Goal: Task Accomplishment & Management: Complete application form

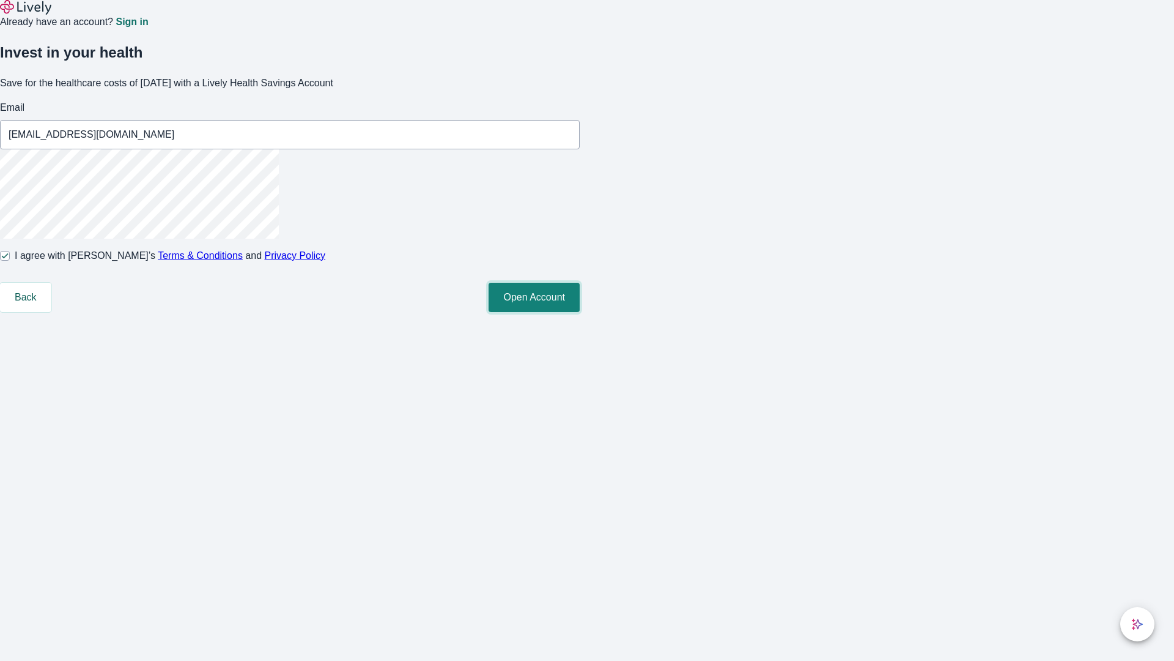
click at [580, 312] on button "Open Account" at bounding box center [534, 297] width 91 height 29
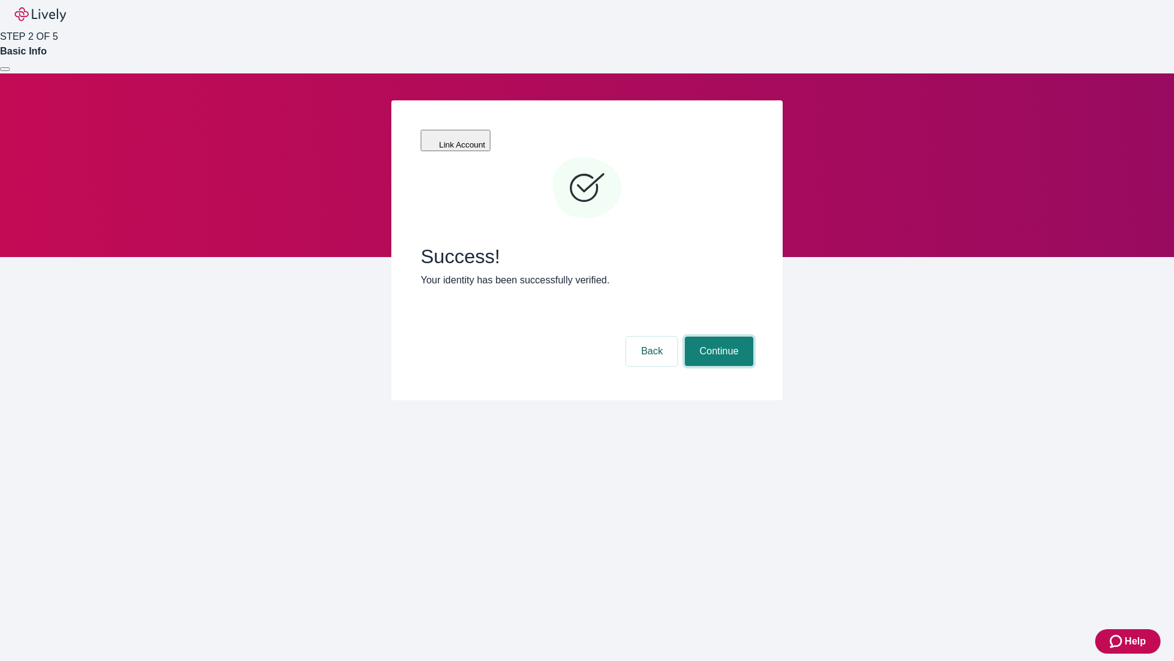
click at [718, 336] on button "Continue" at bounding box center [719, 350] width 69 height 29
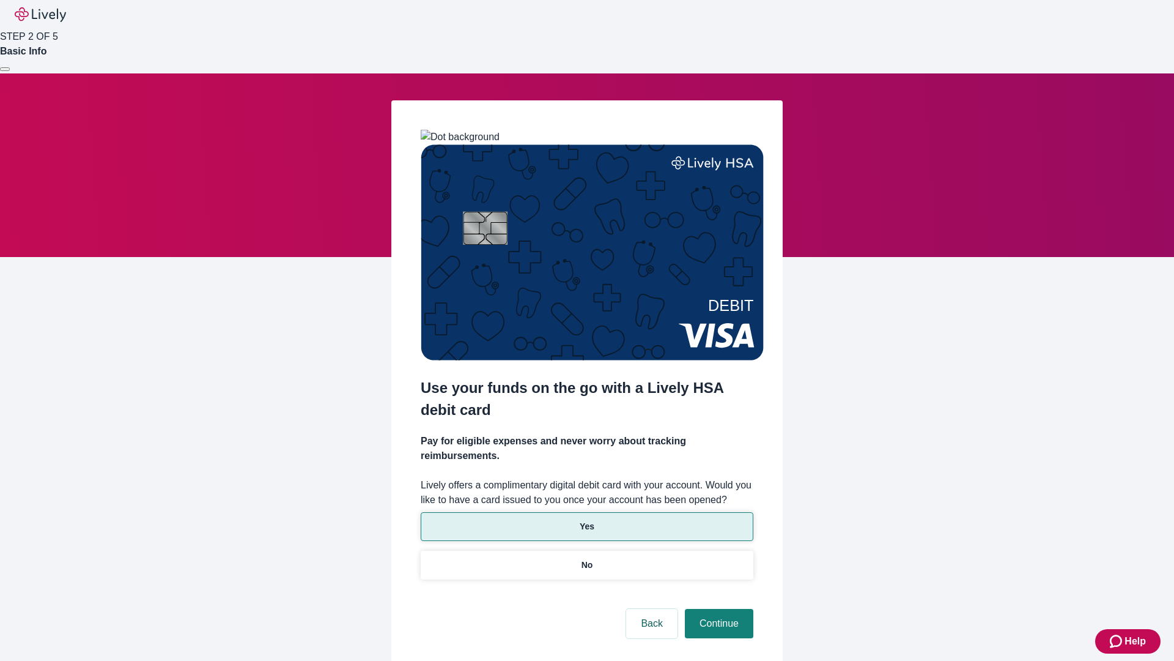
click at [587, 520] on p "Yes" at bounding box center [587, 526] width 15 height 13
click at [718, 609] on button "Continue" at bounding box center [719, 623] width 69 height 29
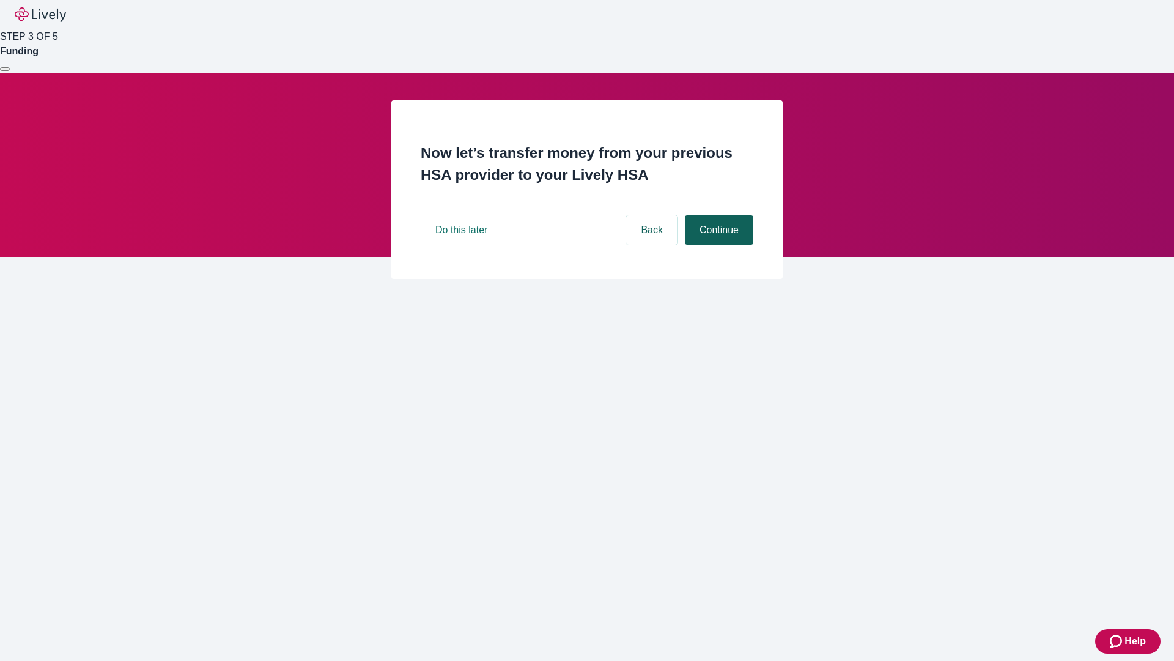
click at [718, 245] on button "Continue" at bounding box center [719, 229] width 69 height 29
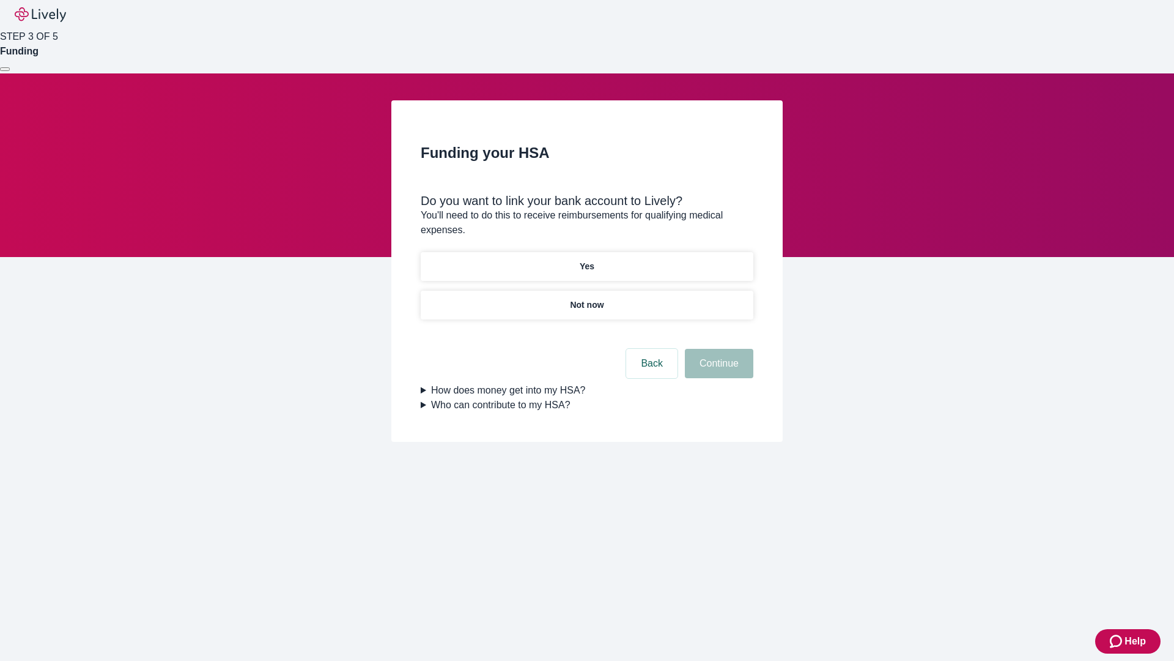
click at [587, 260] on p "Yes" at bounding box center [587, 266] width 15 height 13
click at [718, 349] on button "Continue" at bounding box center [719, 363] width 69 height 29
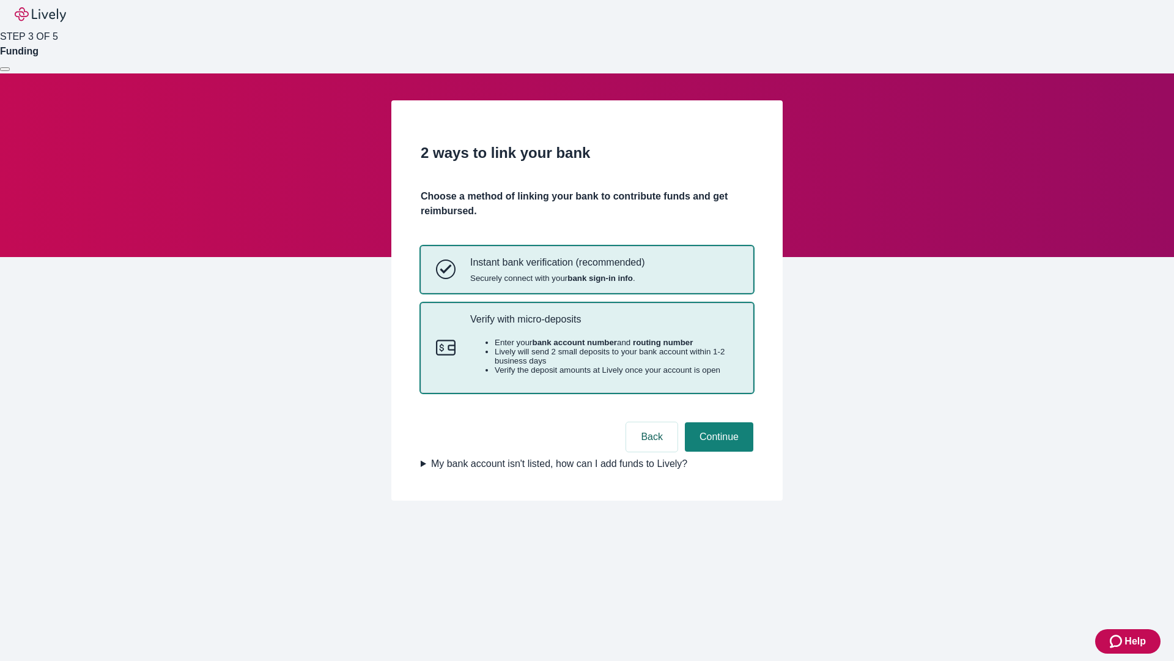
click at [604, 325] on p "Verify with micro-deposits" at bounding box center [604, 319] width 268 height 12
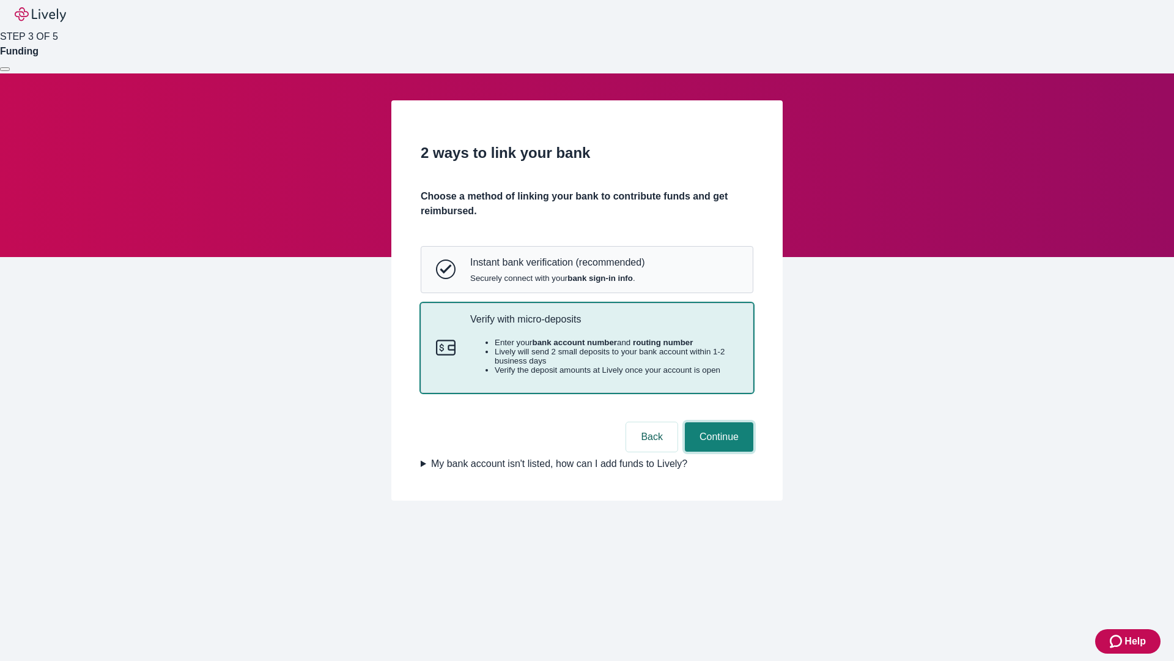
click at [718, 451] on button "Continue" at bounding box center [719, 436] width 69 height 29
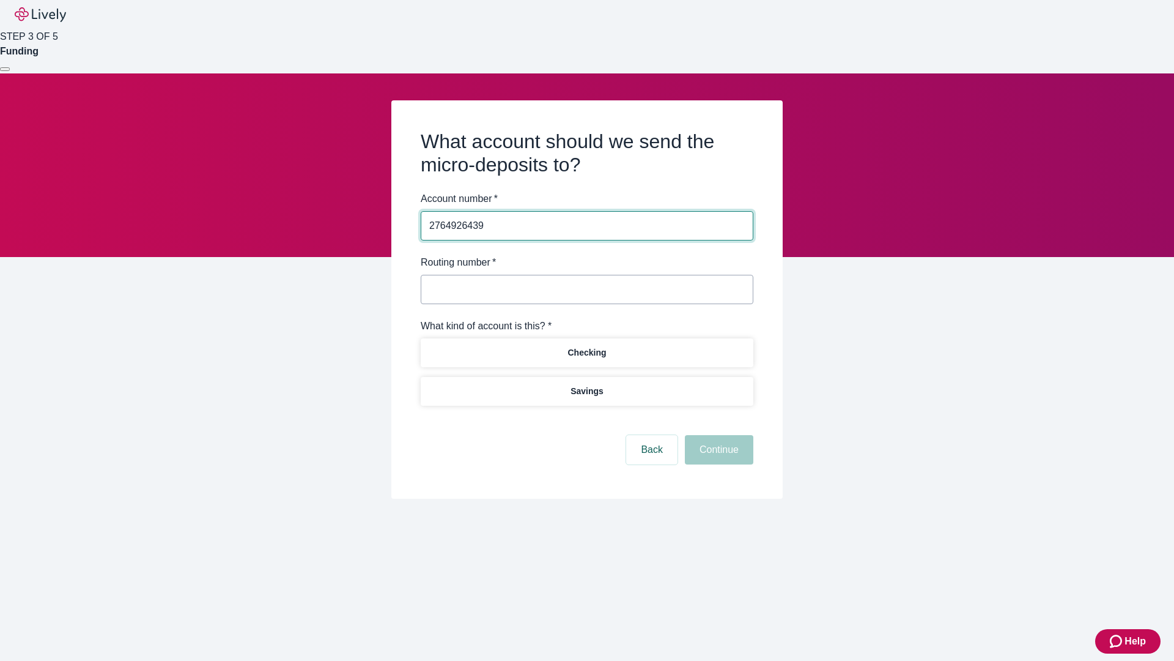
type input "2764926439"
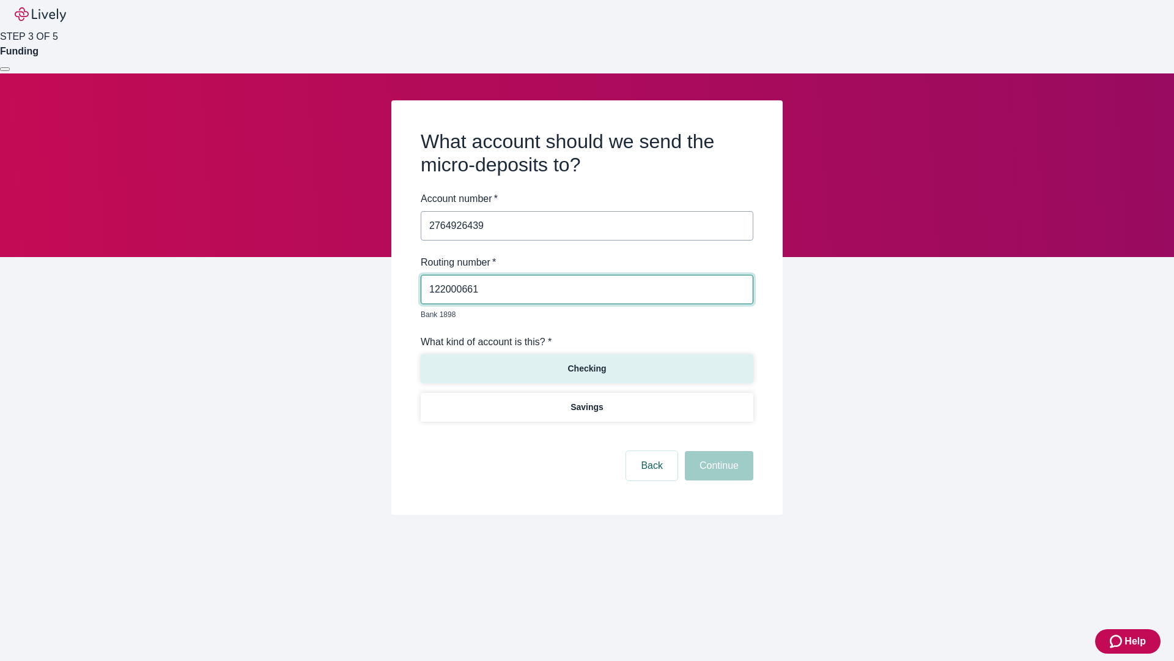
type input "122000661"
click at [587, 362] on p "Checking" at bounding box center [587, 368] width 39 height 13
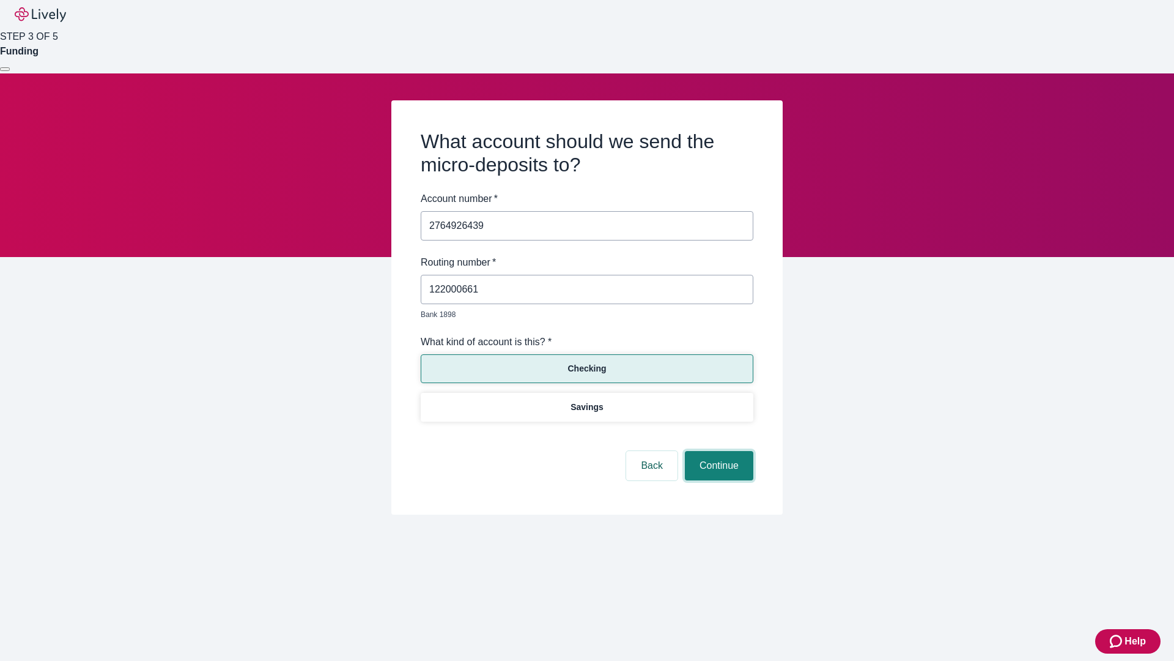
click at [718, 451] on button "Continue" at bounding box center [719, 465] width 69 height 29
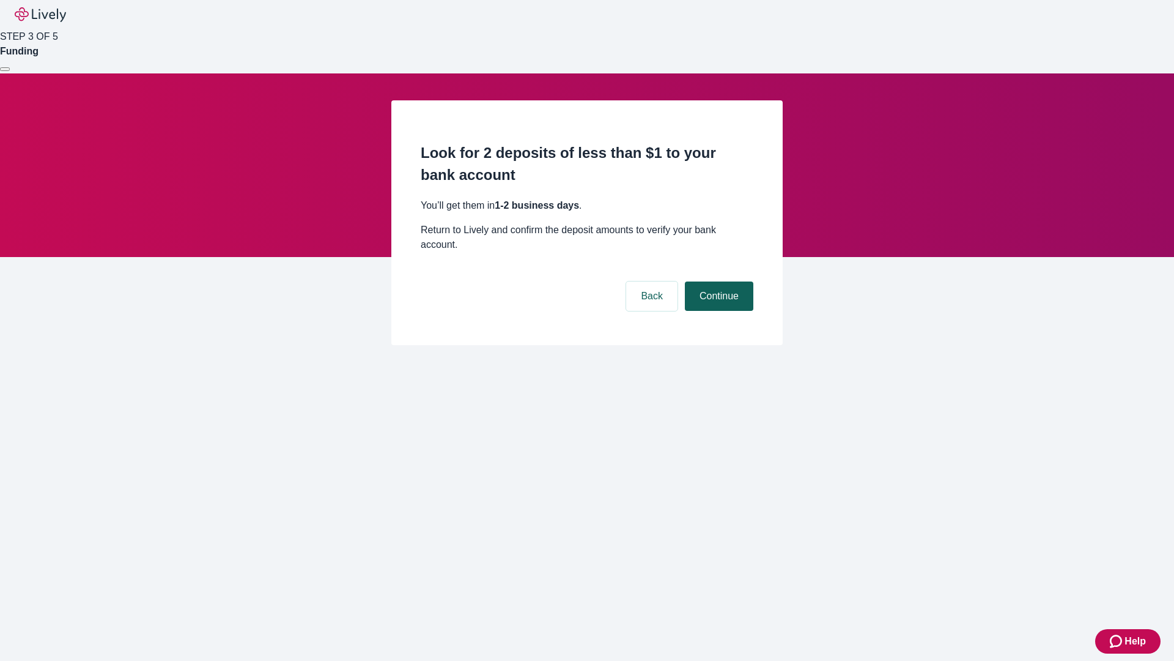
click at [718, 281] on button "Continue" at bounding box center [719, 295] width 69 height 29
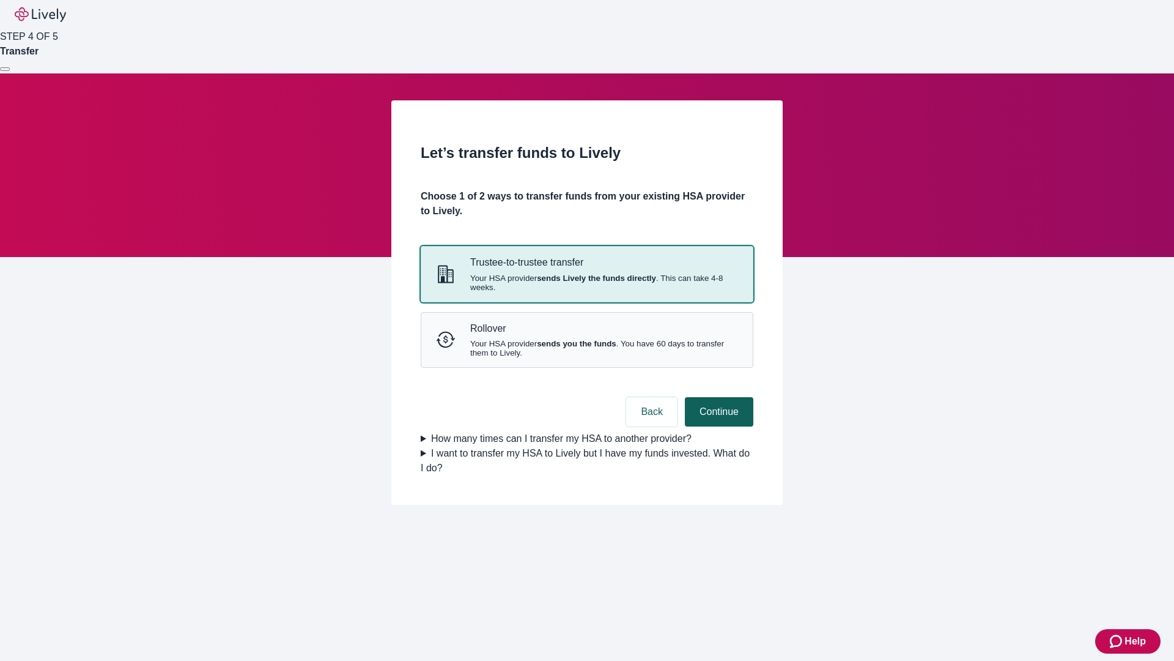
click at [587, 348] on strong "sends you the funds" at bounding box center [577, 343] width 80 height 9
click at [718, 426] on button "Continue" at bounding box center [719, 411] width 69 height 29
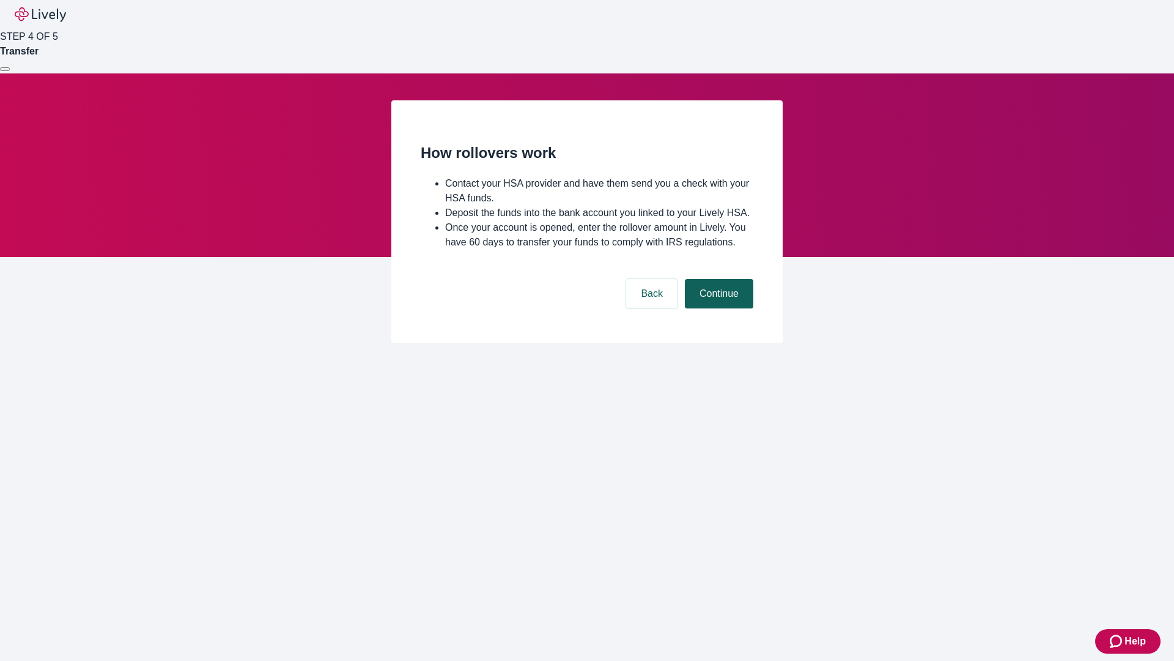
click at [718, 308] on button "Continue" at bounding box center [719, 293] width 69 height 29
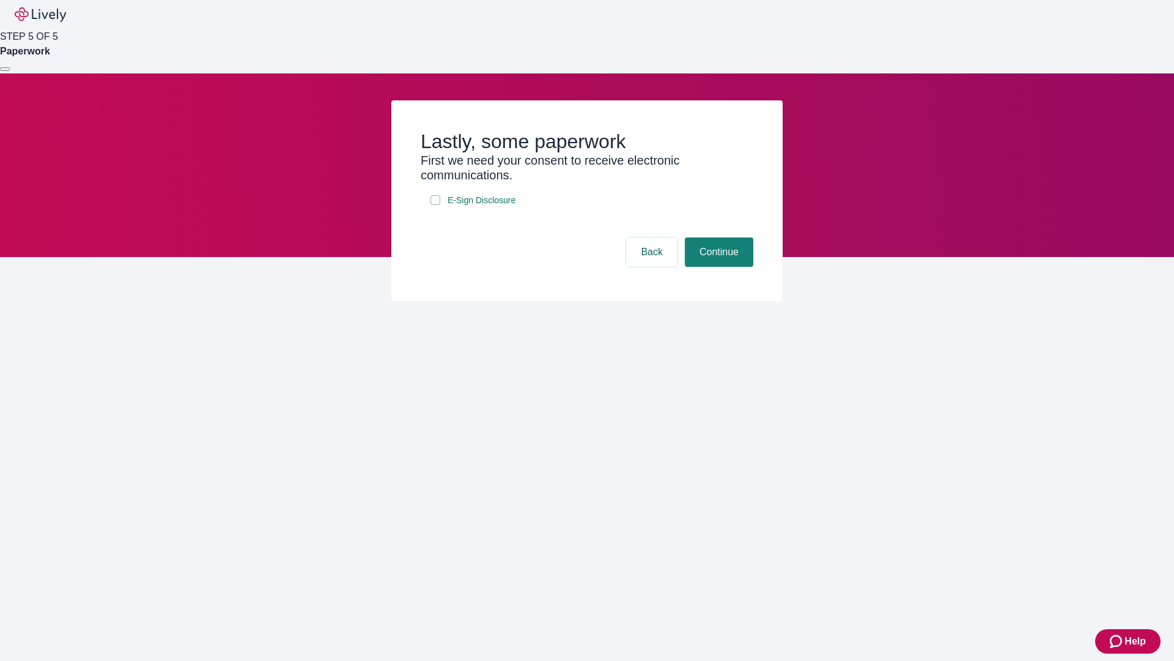
click at [436, 205] on input "E-Sign Disclosure" at bounding box center [436, 200] width 10 height 10
checkbox input "true"
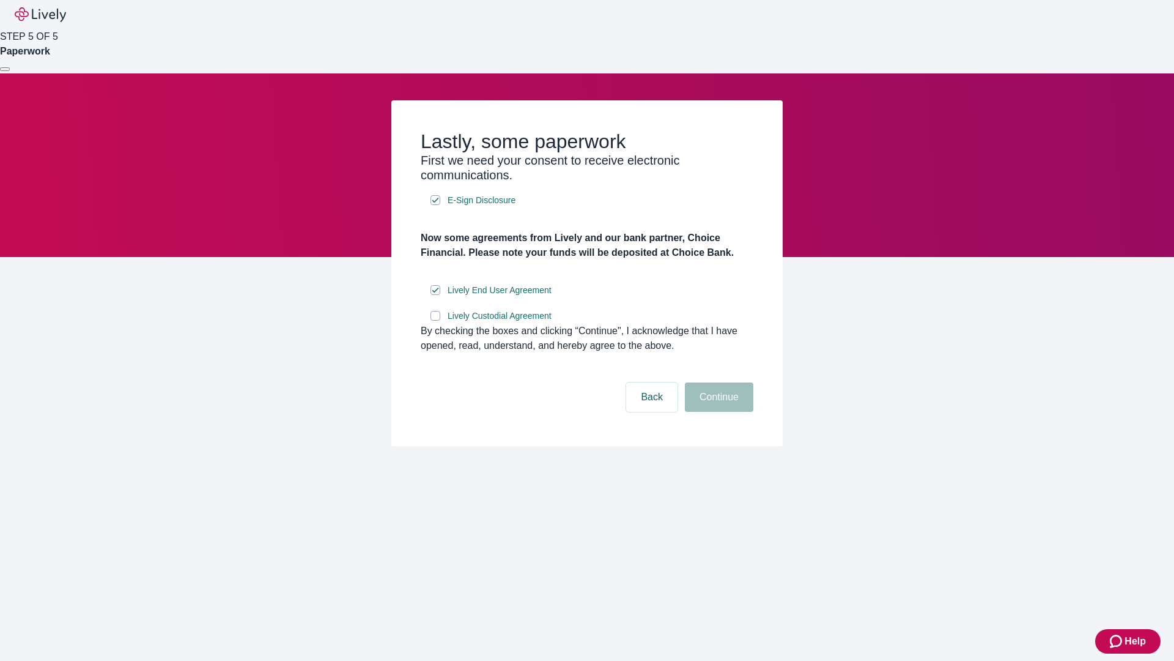
click at [436, 321] on input "Lively Custodial Agreement" at bounding box center [436, 316] width 10 height 10
checkbox input "true"
click at [718, 412] on button "Continue" at bounding box center [719, 396] width 69 height 29
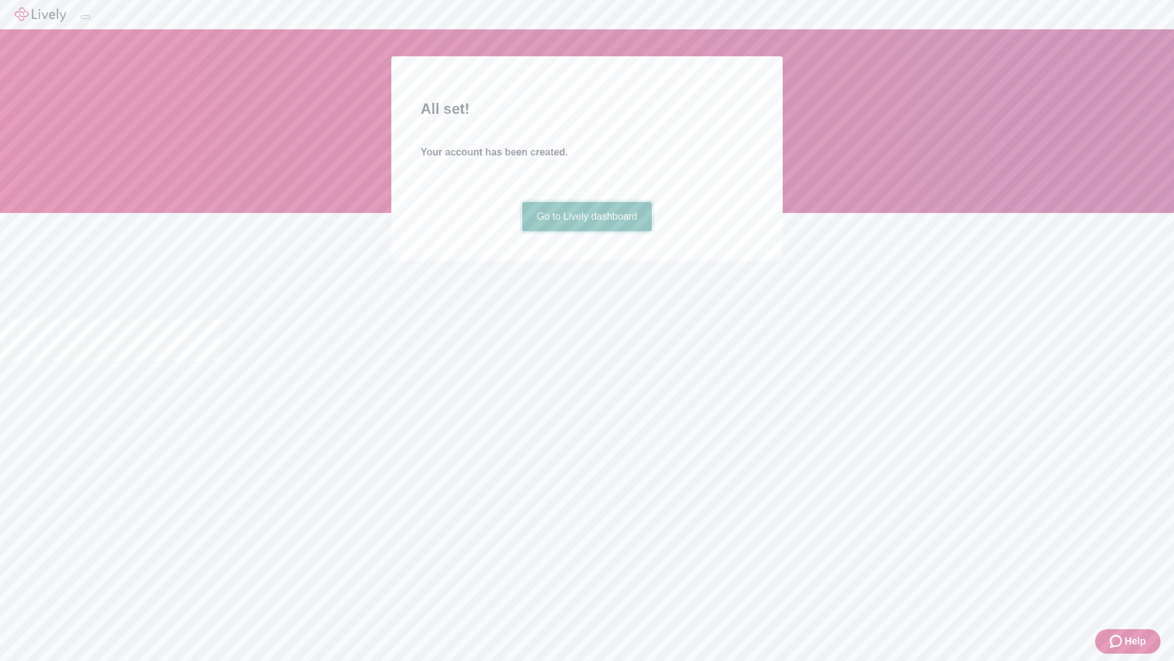
click at [587, 231] on link "Go to Lively dashboard" at bounding box center [587, 216] width 130 height 29
